Goal: Transaction & Acquisition: Purchase product/service

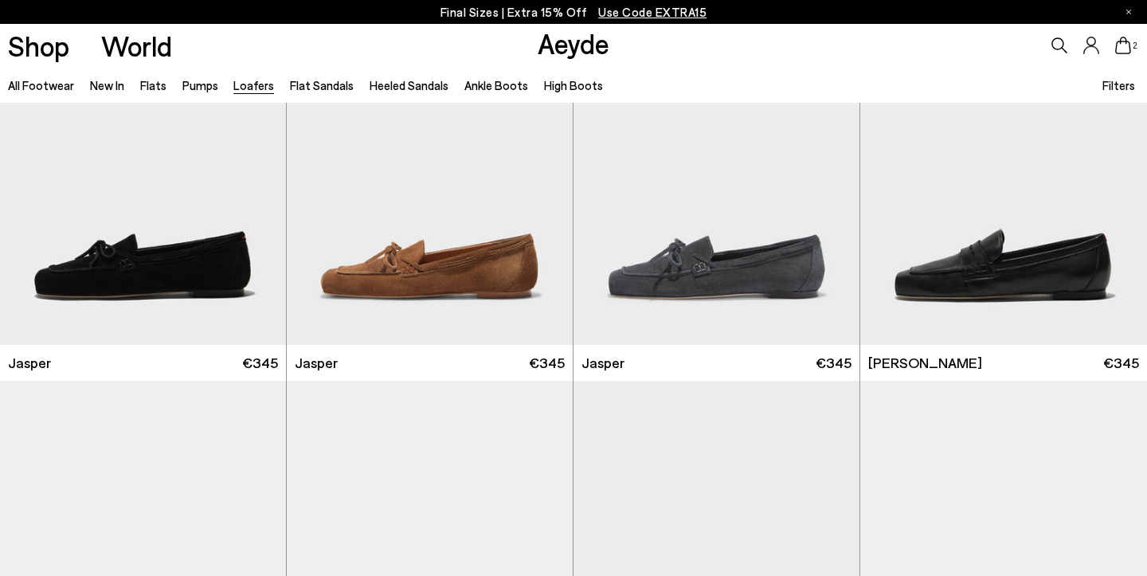
scroll to position [515, 0]
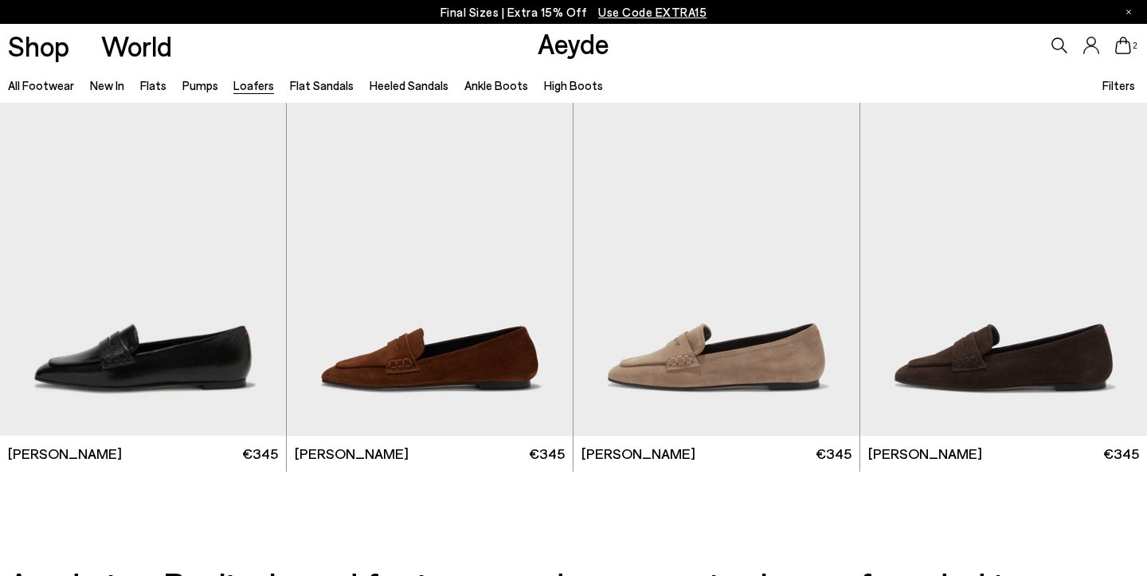
scroll to position [2792, 0]
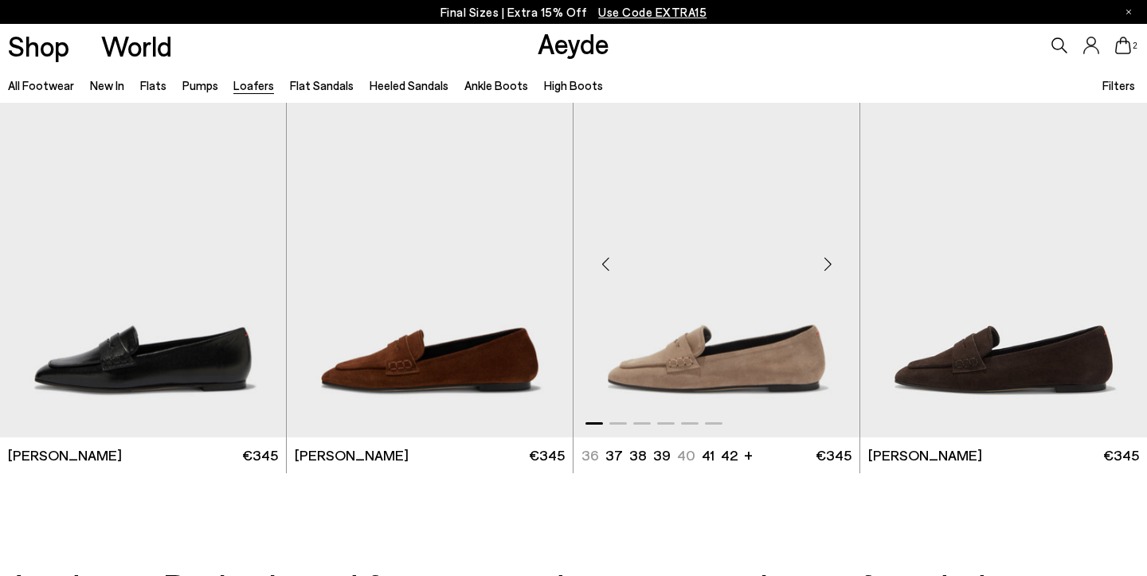
click at [742, 351] on img "1 / 6" at bounding box center [716, 257] width 286 height 359
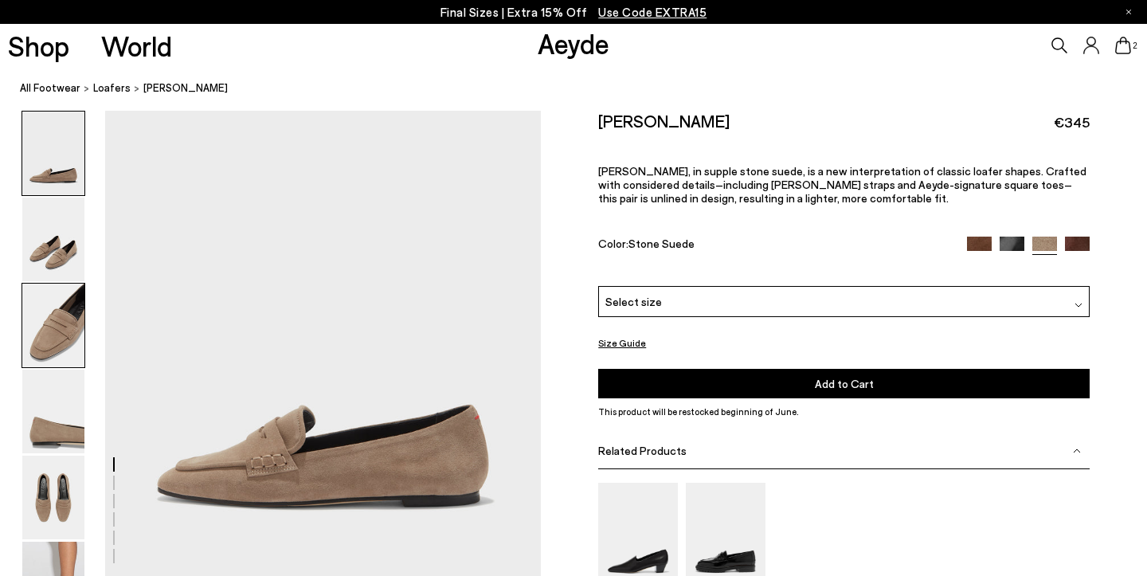
click at [65, 319] on img at bounding box center [53, 326] width 62 height 84
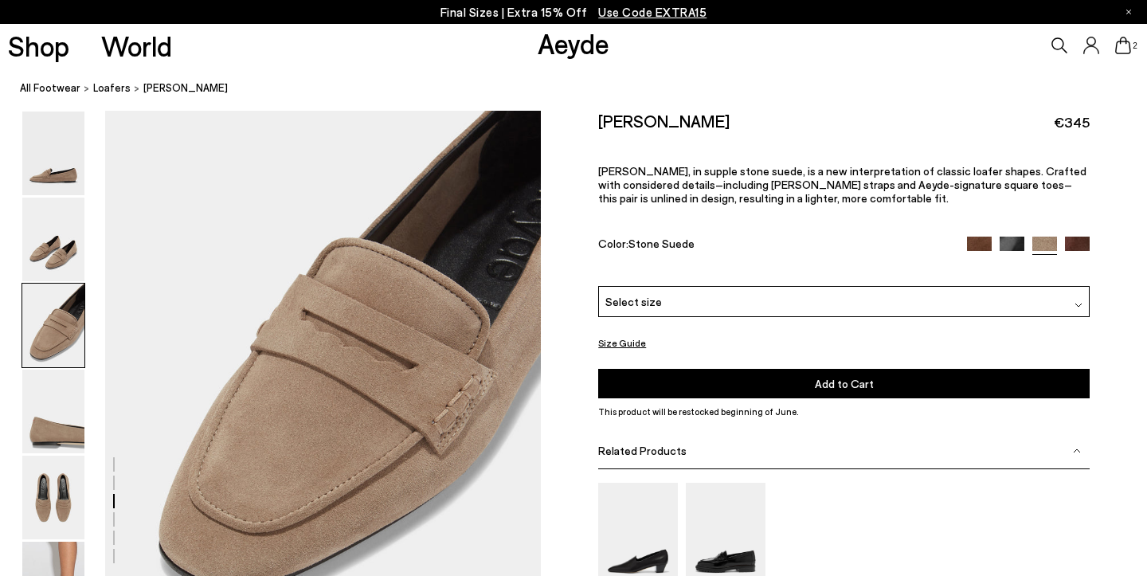
scroll to position [1107, 0]
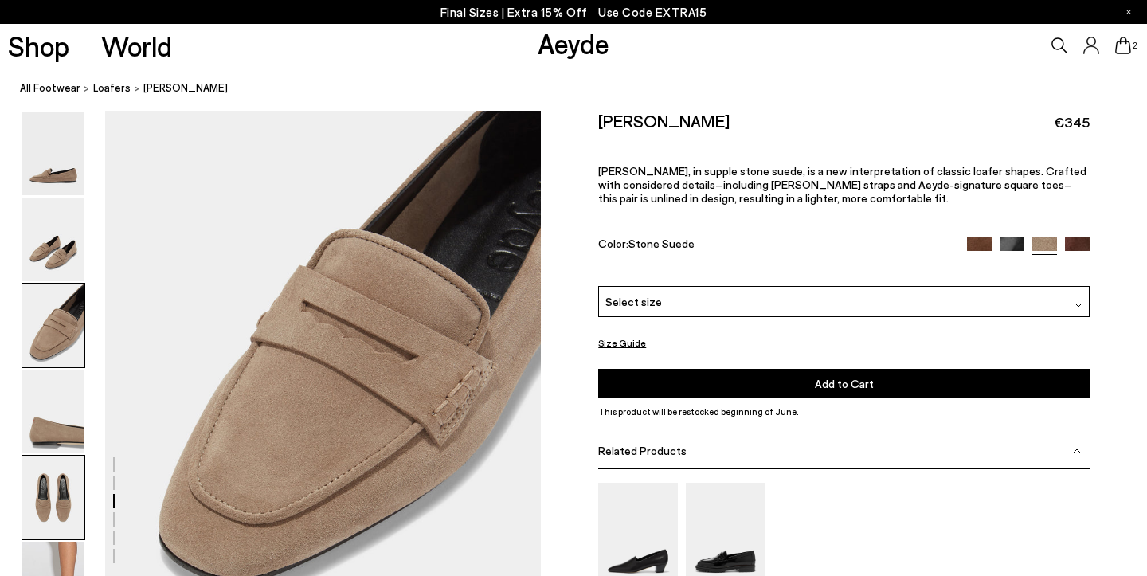
click at [44, 517] on img at bounding box center [53, 498] width 62 height 84
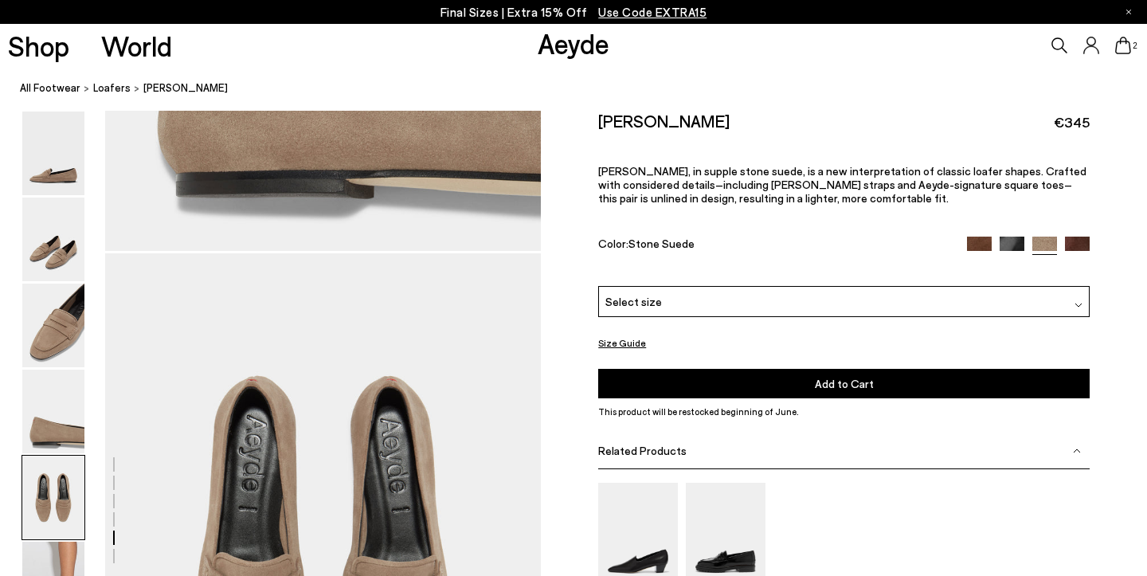
scroll to position [2219, 0]
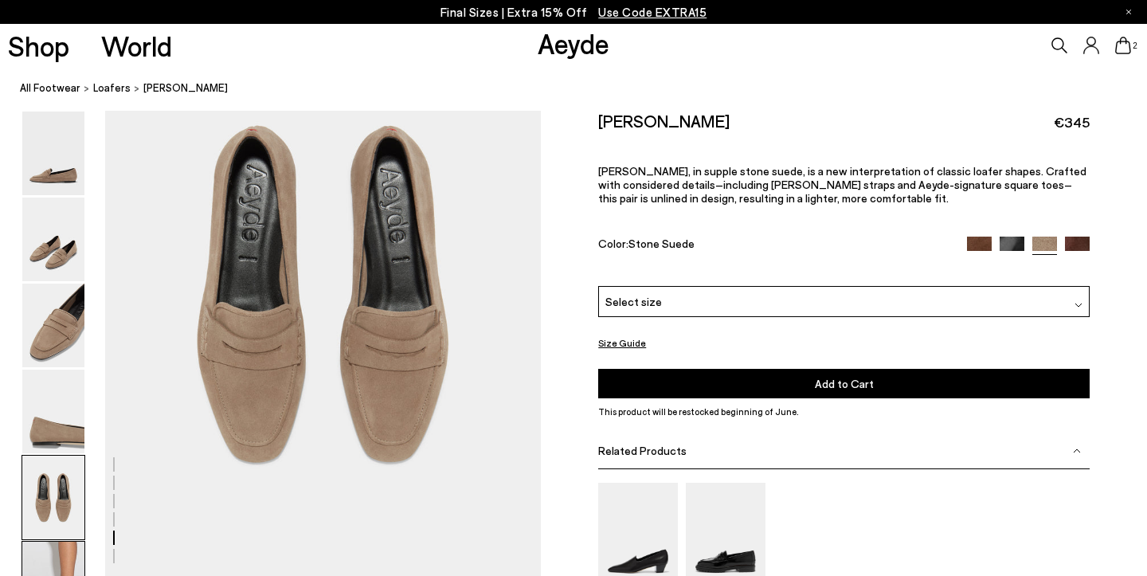
click at [44, 561] on img at bounding box center [53, 584] width 62 height 84
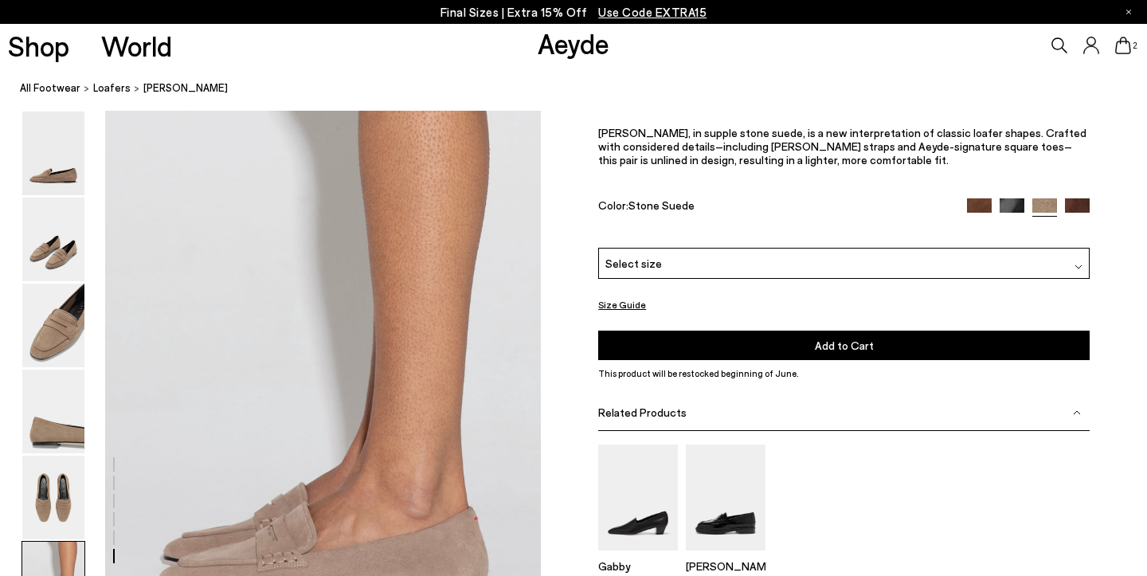
scroll to position [2912, 0]
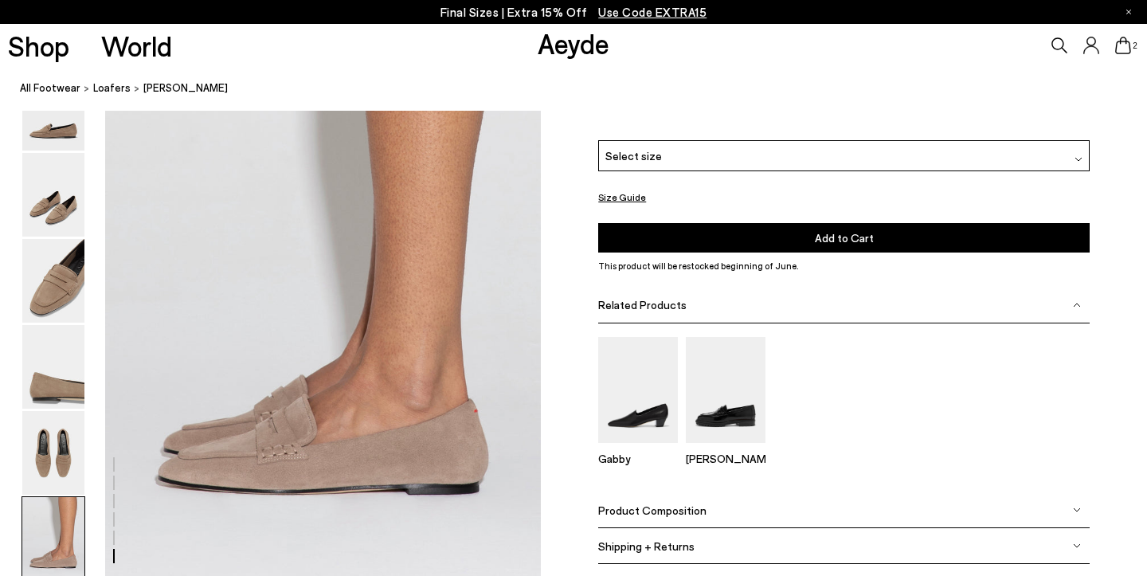
click at [1080, 163] on img at bounding box center [1078, 159] width 8 height 8
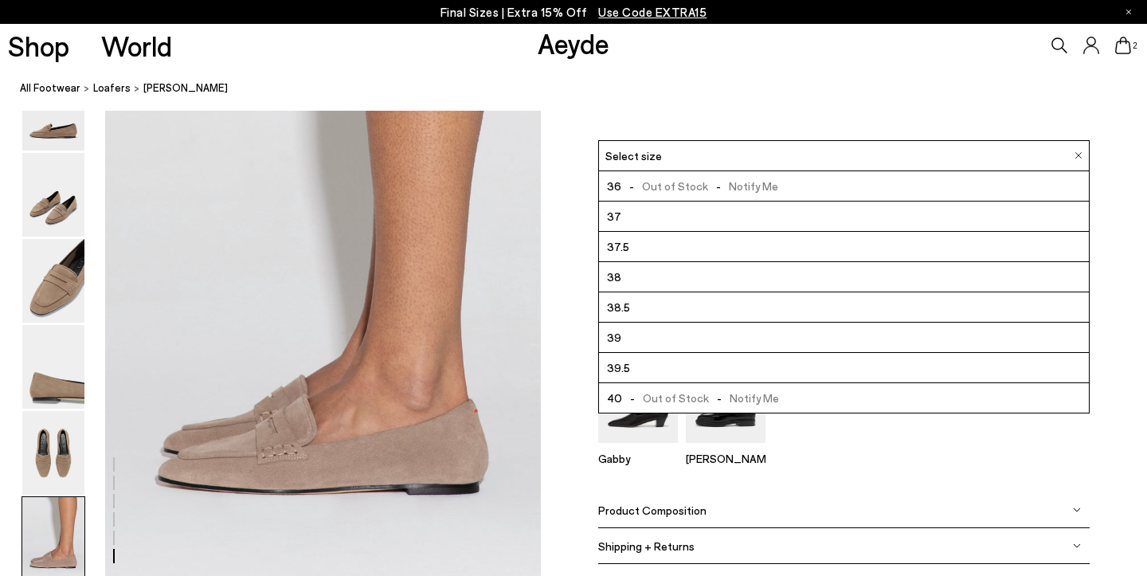
click at [690, 351] on li "39" at bounding box center [844, 338] width 490 height 30
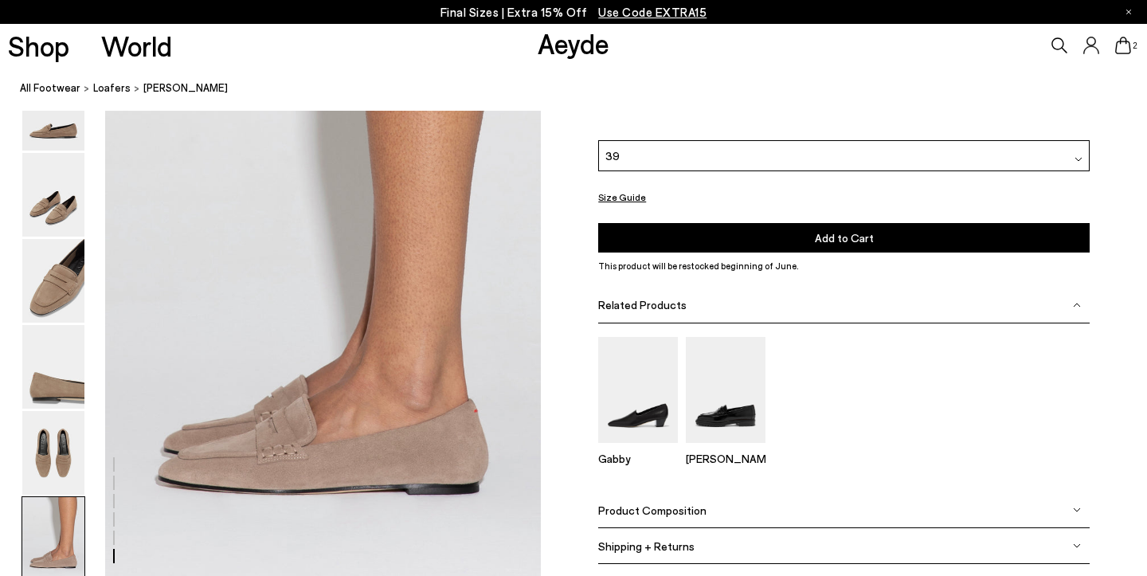
click at [758, 227] on button "Add to Cart Select a Size First" at bounding box center [843, 237] width 491 height 29
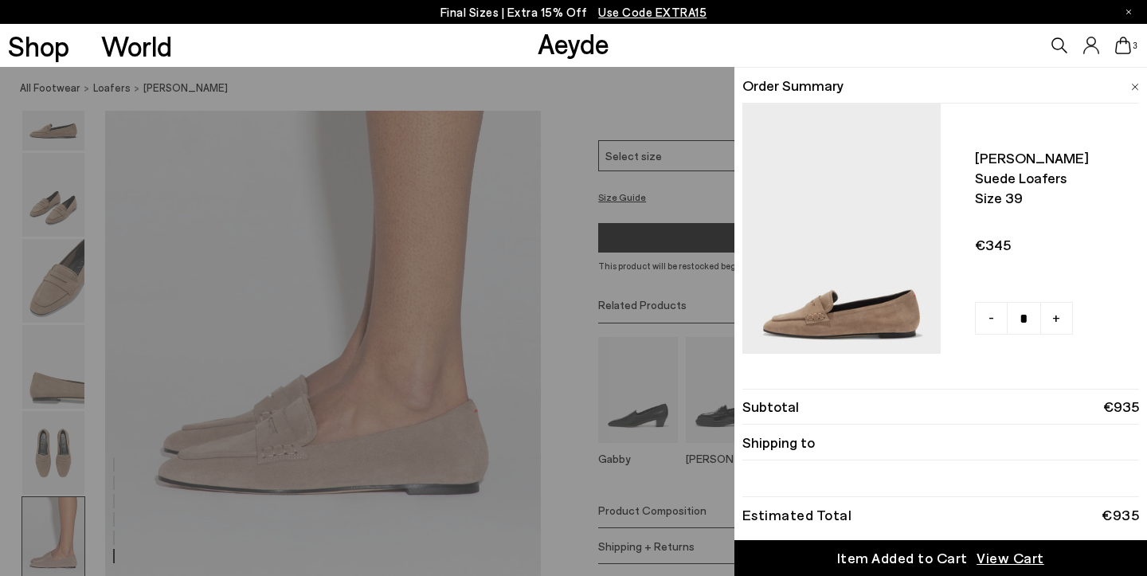
click at [1138, 84] on img at bounding box center [1135, 87] width 8 height 7
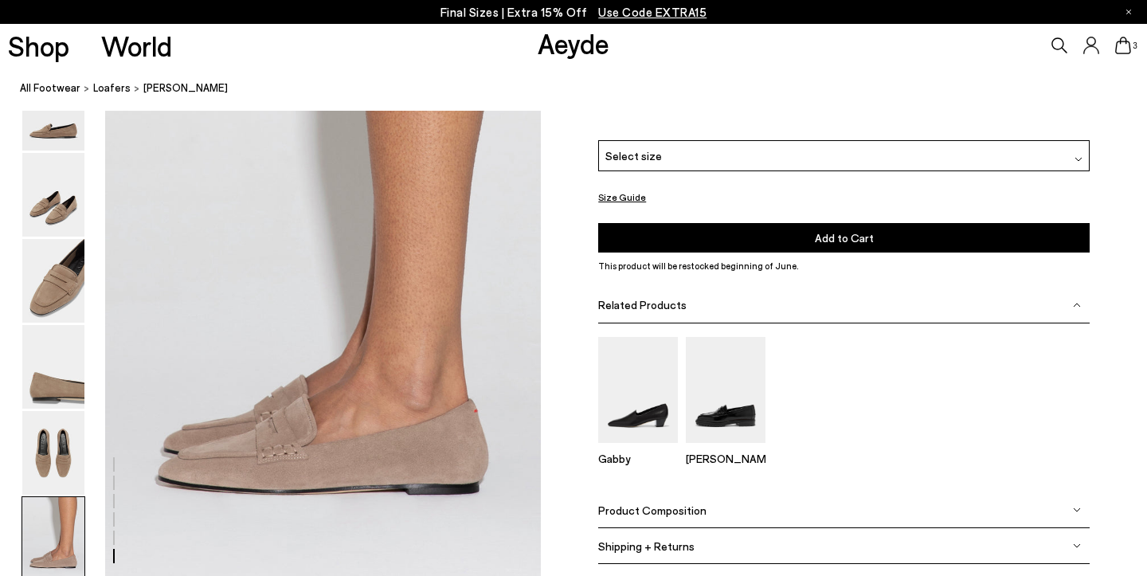
click at [1018, 111] on div "Alfie Suede Loafers €345 Alfie, in supple stone suede, is a new interpretation …" at bounding box center [843, 52] width 491 height 175
click at [1016, 115] on img at bounding box center [1012, 103] width 25 height 25
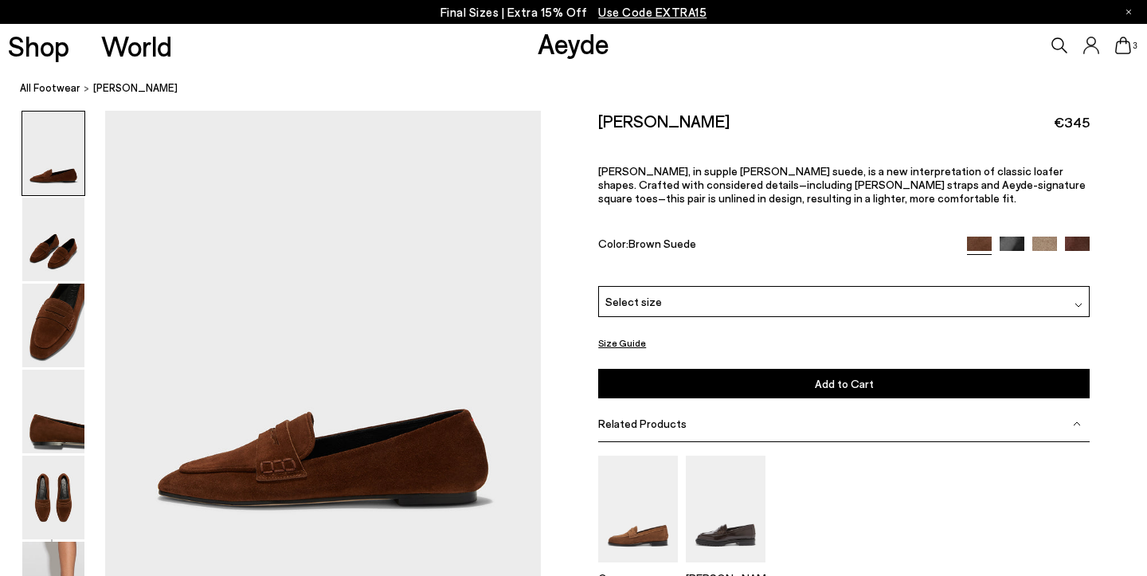
click at [1083, 237] on img at bounding box center [1077, 249] width 25 height 25
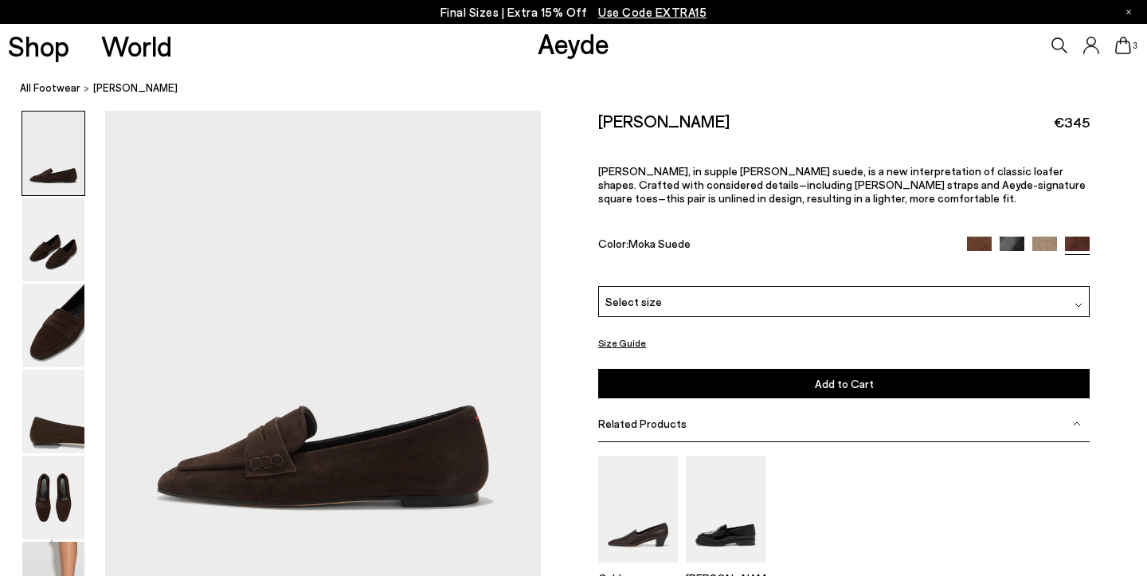
click at [1043, 237] on img at bounding box center [1044, 249] width 25 height 25
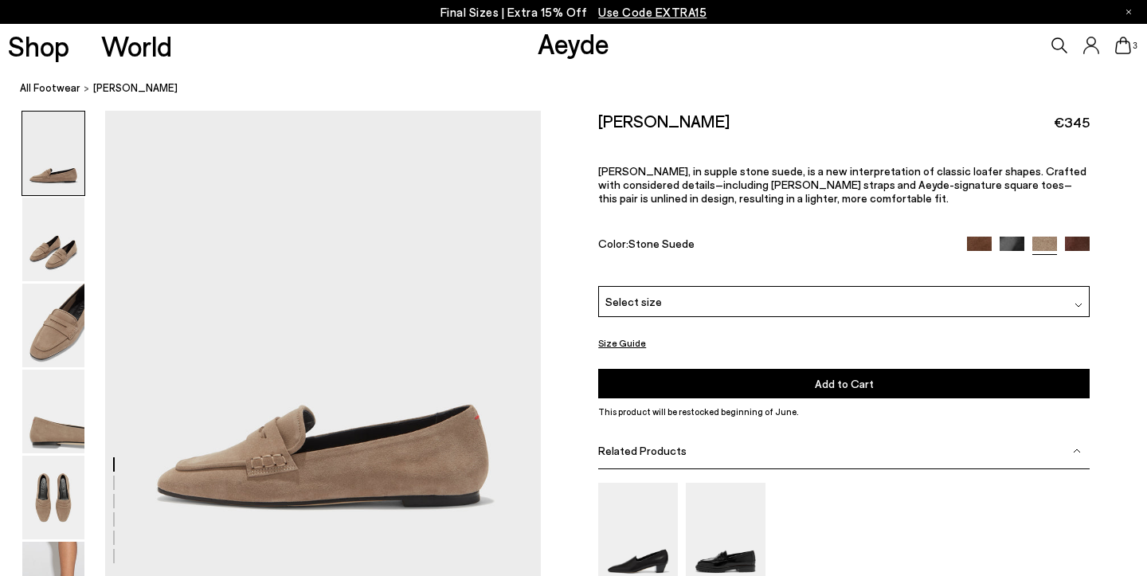
click at [1129, 44] on icon at bounding box center [1123, 46] width 16 height 18
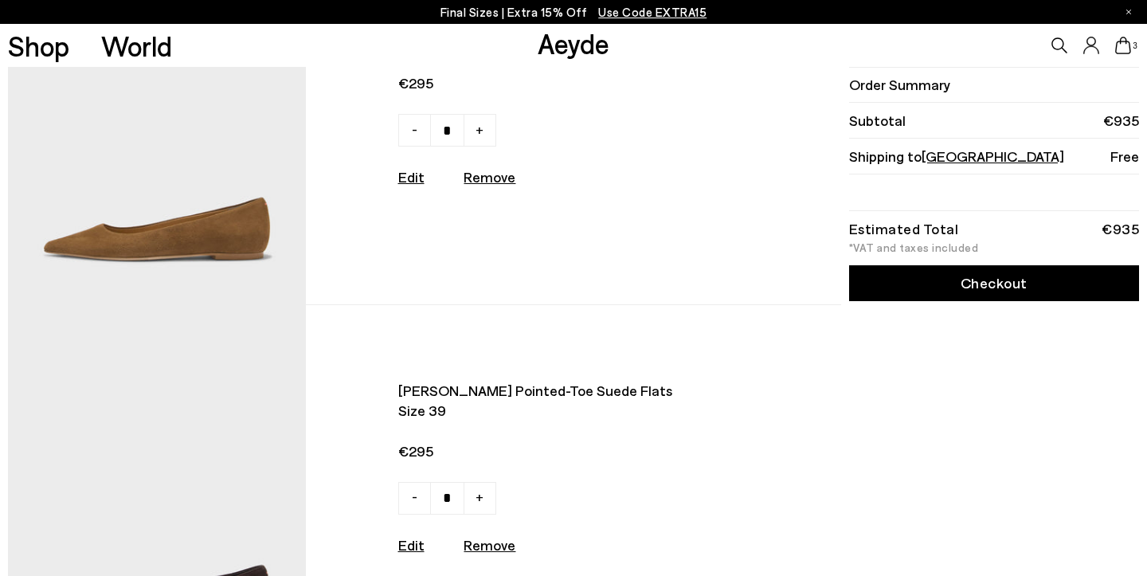
scroll to position [388, 0]
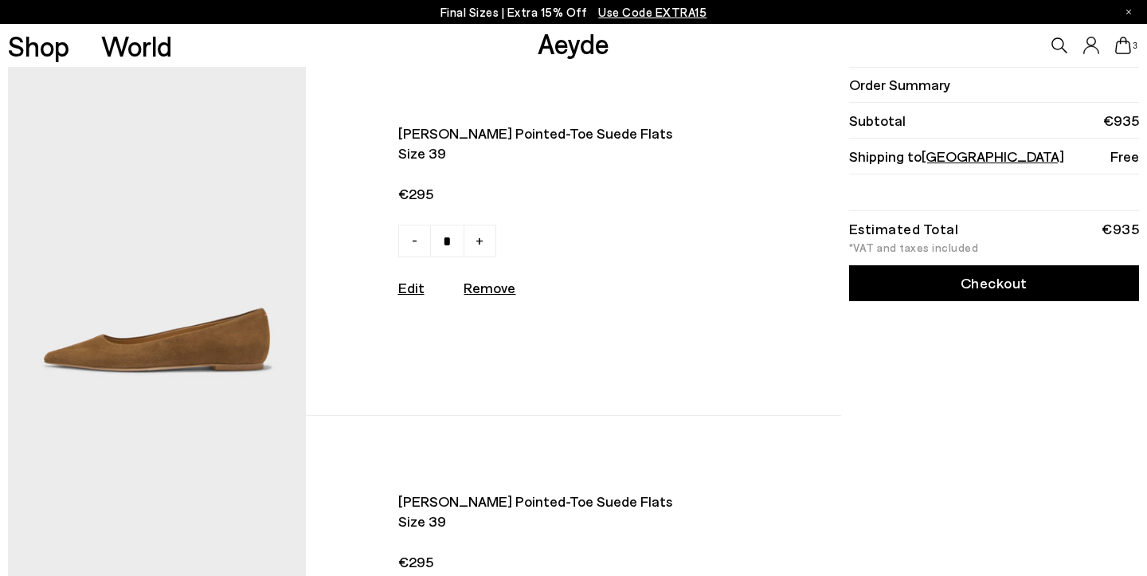
click at [202, 338] on img at bounding box center [157, 231] width 298 height 367
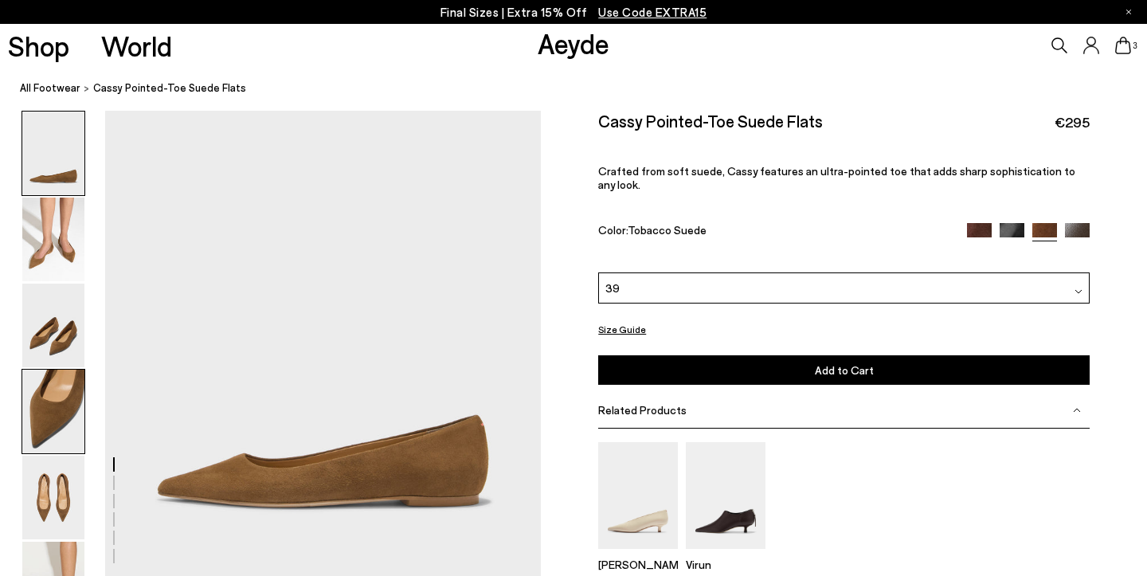
click at [40, 426] on img at bounding box center [53, 412] width 62 height 84
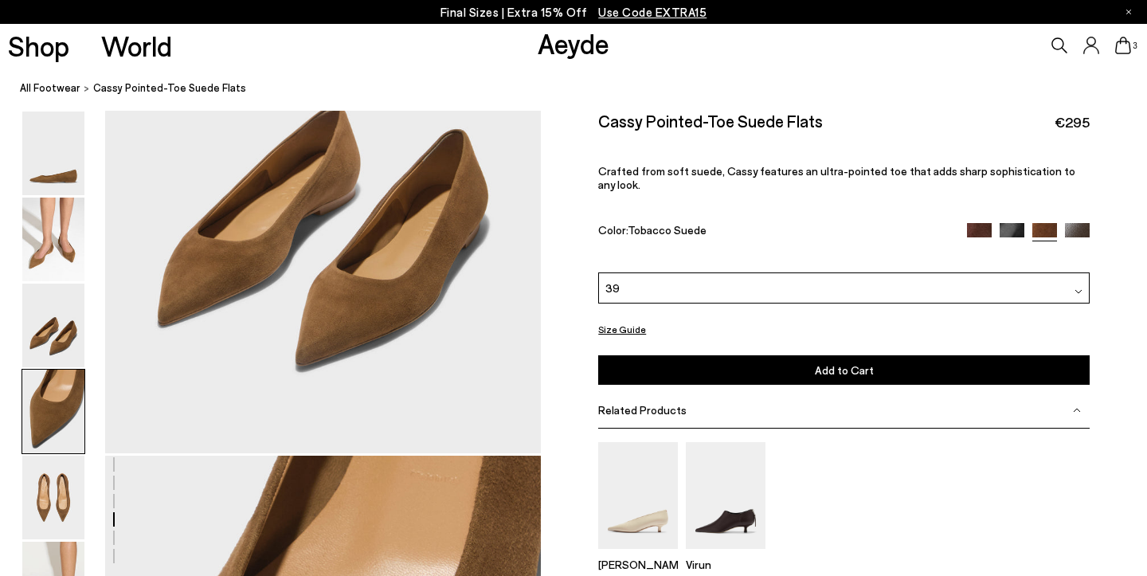
scroll to position [1635, 0]
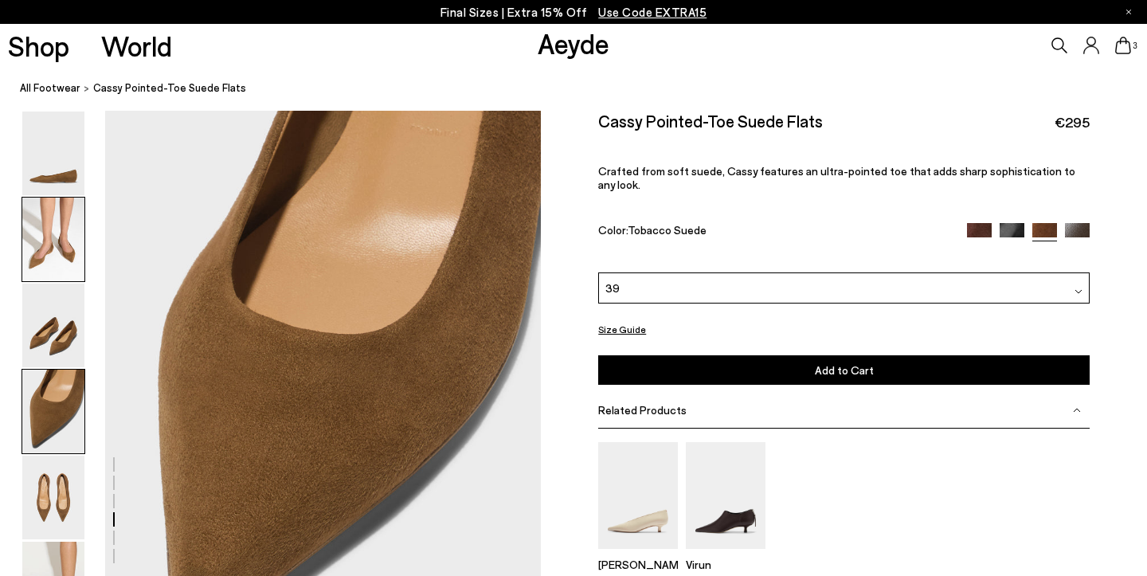
click at [67, 264] on img at bounding box center [53, 240] width 62 height 84
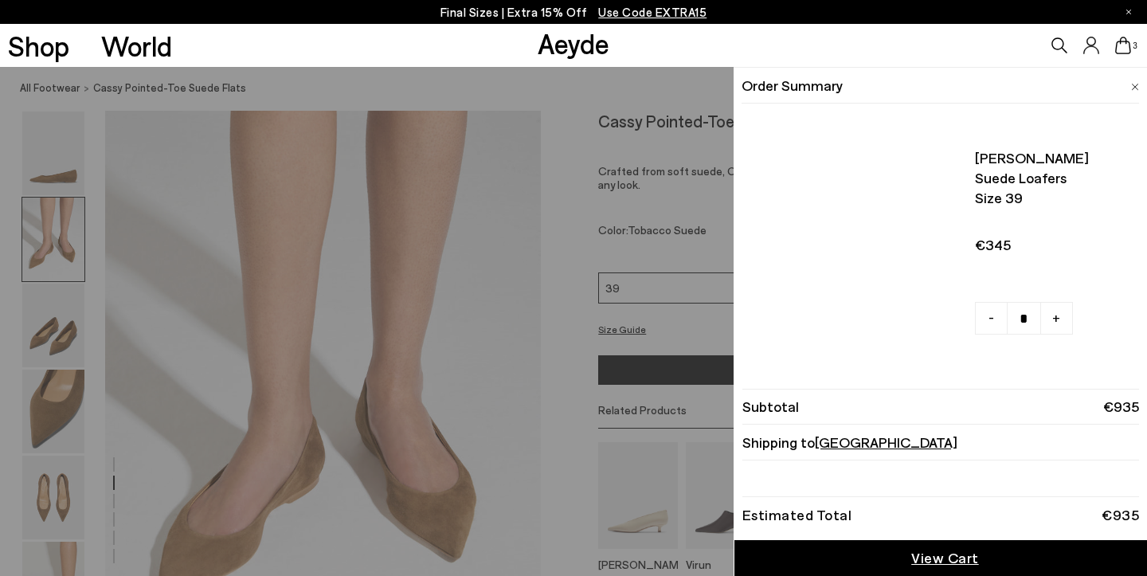
click at [1124, 49] on icon at bounding box center [1123, 46] width 16 height 18
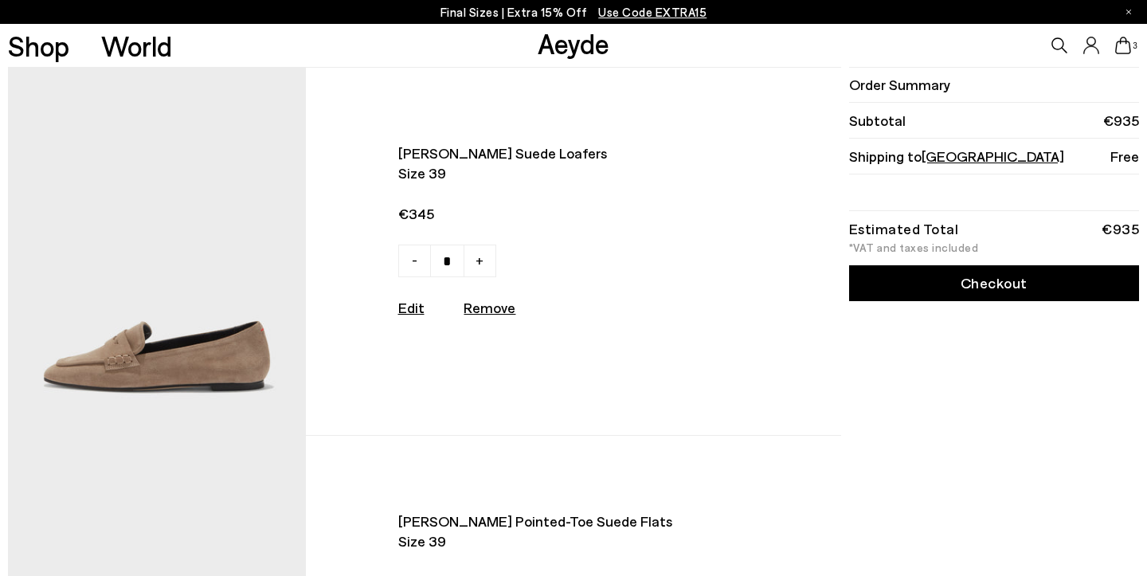
click at [158, 397] on img at bounding box center [157, 251] width 298 height 367
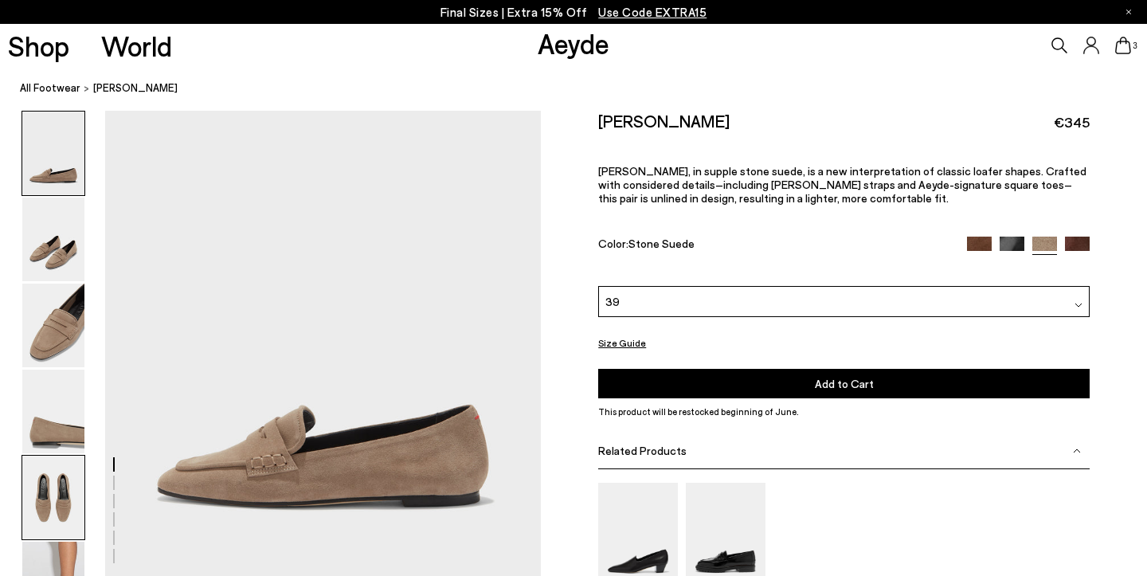
click at [53, 498] on img at bounding box center [53, 498] width 62 height 84
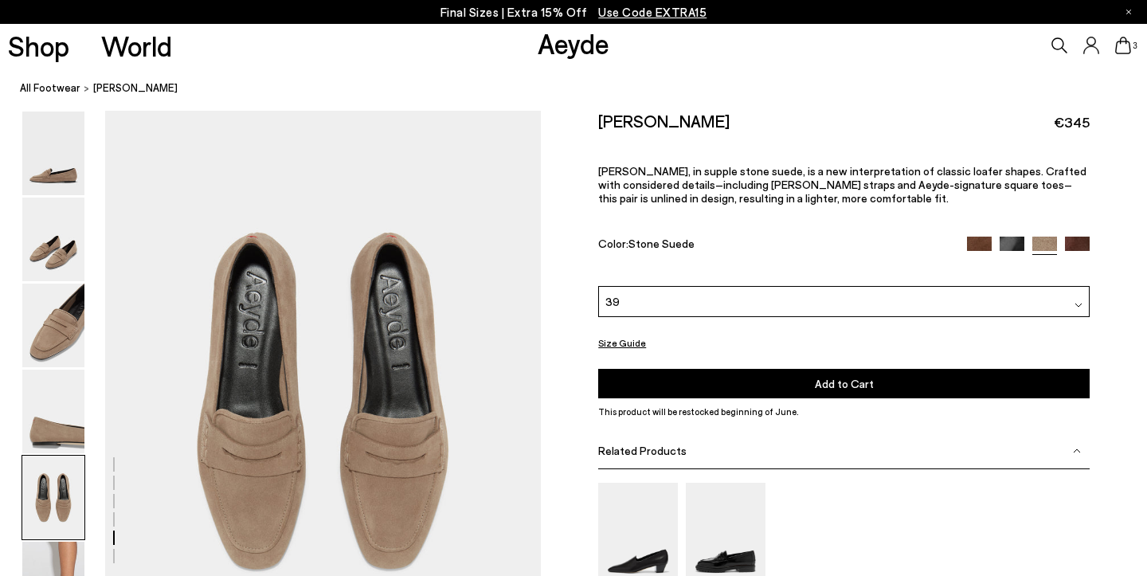
scroll to position [2243, 0]
